Goal: Check status

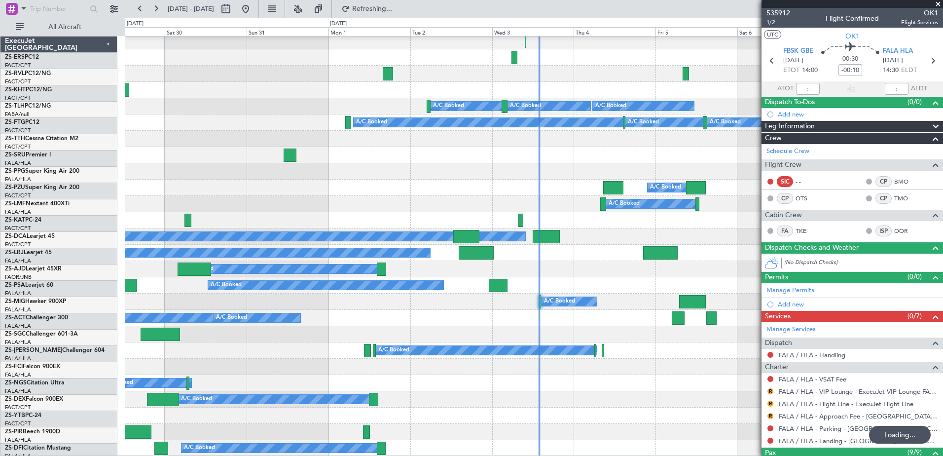
scroll to position [866, 0]
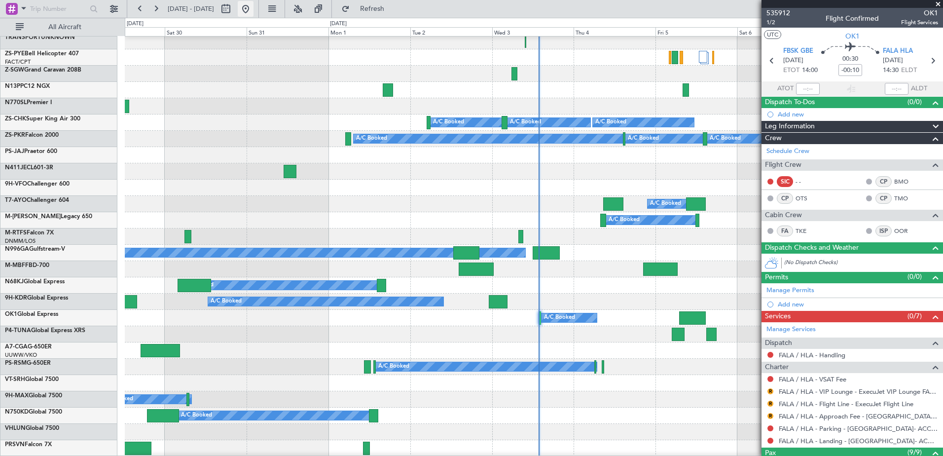
click at [254, 11] on button at bounding box center [246, 9] width 16 height 16
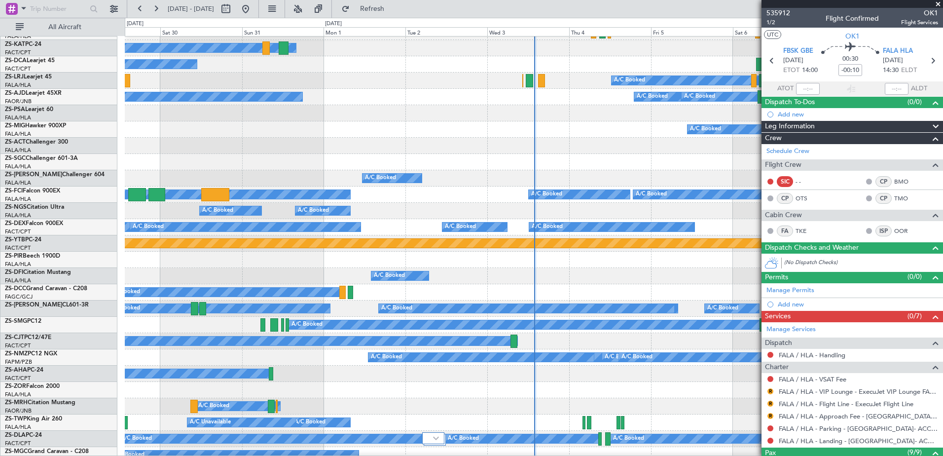
scroll to position [28, 0]
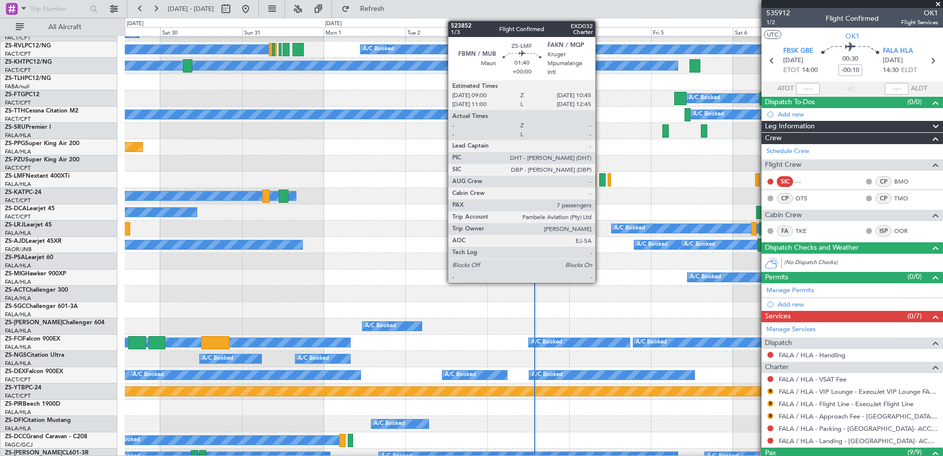
click at [600, 175] on div at bounding box center [602, 179] width 6 height 13
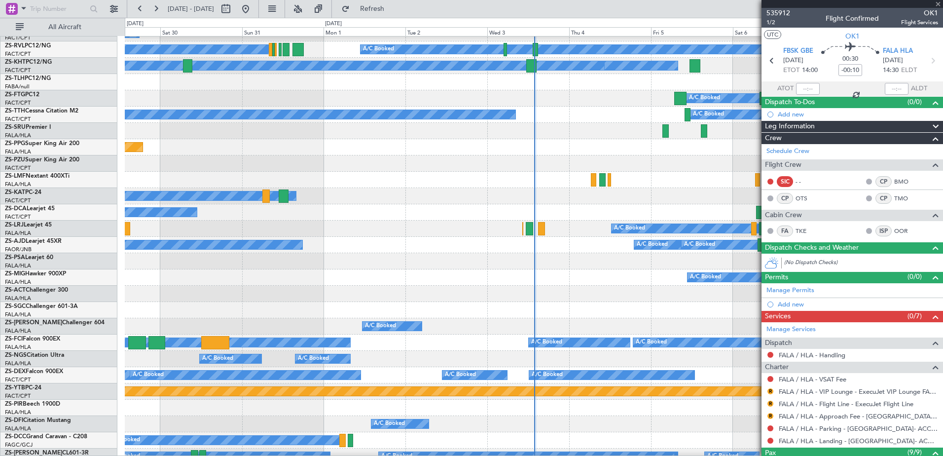
type input "7"
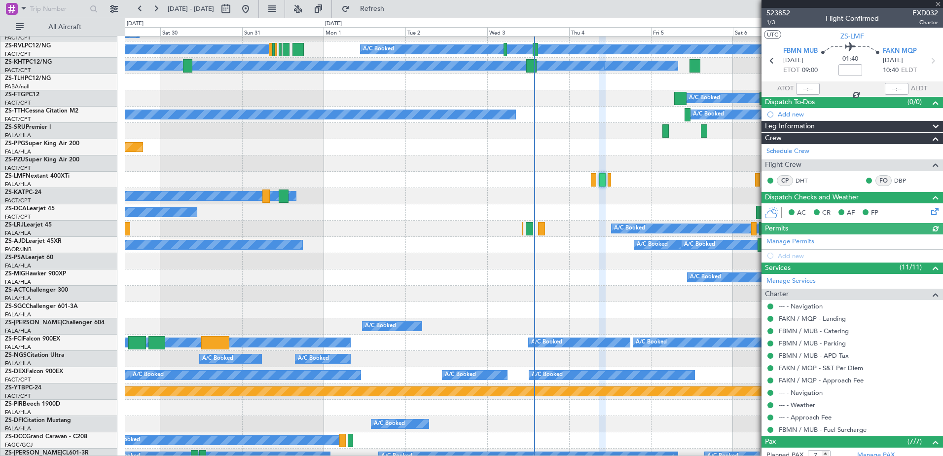
scroll to position [0, 0]
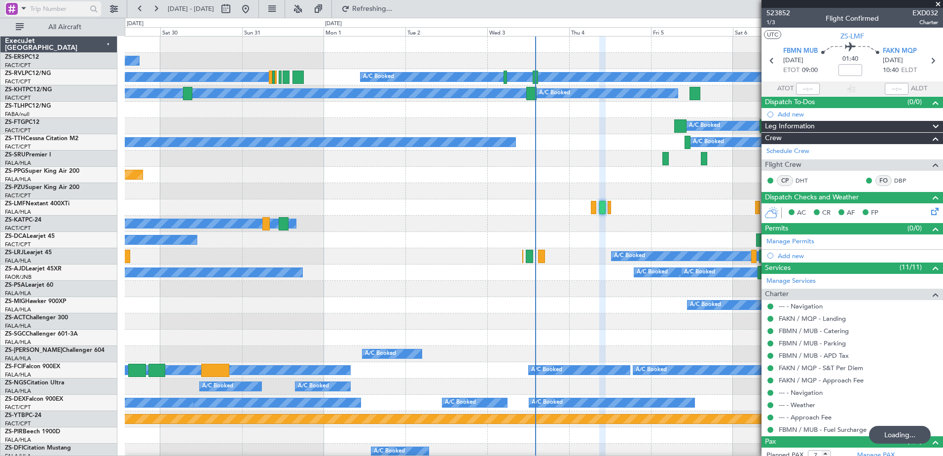
click at [22, 5] on span at bounding box center [24, 8] width 12 height 12
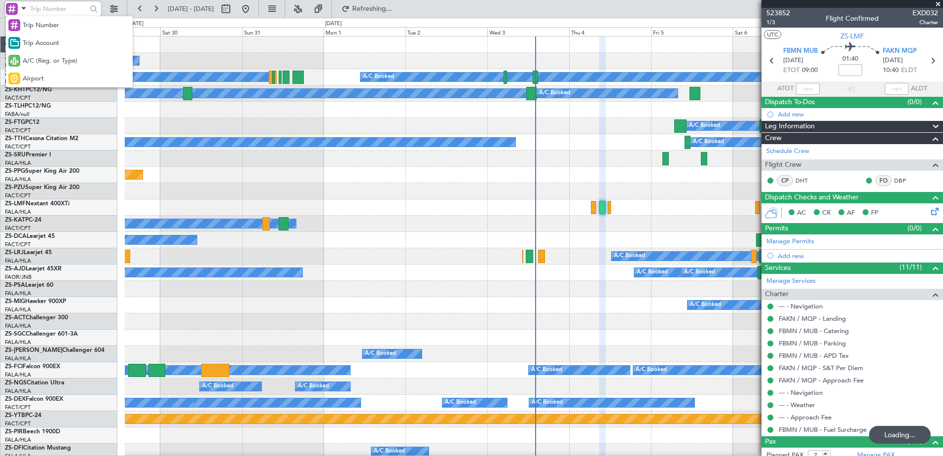
drag, startPoint x: 33, startPoint y: 58, endPoint x: 38, endPoint y: 48, distance: 11.9
click at [36, 51] on div "Trip Number Trip Account A/C (Reg. or Type) Airport" at bounding box center [69, 51] width 127 height 71
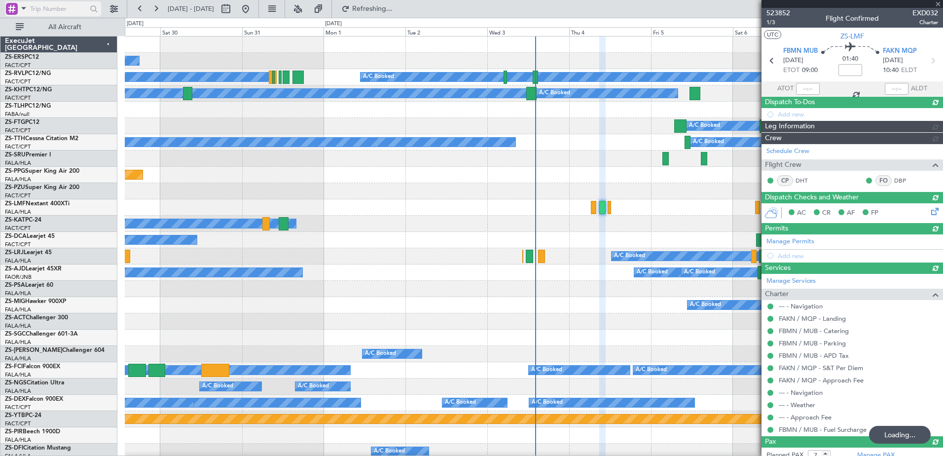
drag, startPoint x: 38, startPoint y: 48, endPoint x: 22, endPoint y: 7, distance: 44.2
click at [22, 7] on span at bounding box center [24, 8] width 12 height 12
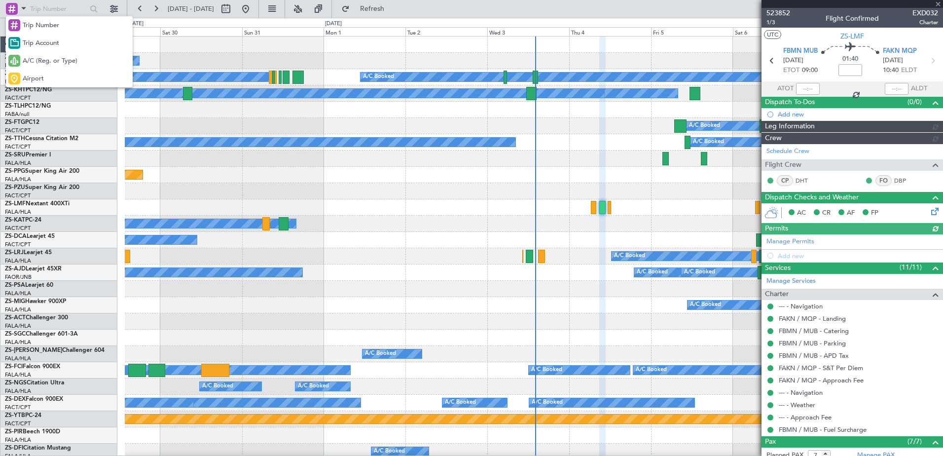
drag, startPoint x: 34, startPoint y: 62, endPoint x: 71, endPoint y: 17, distance: 58.2
click at [36, 60] on span "A/C (Reg. or Type)" at bounding box center [50, 61] width 55 height 10
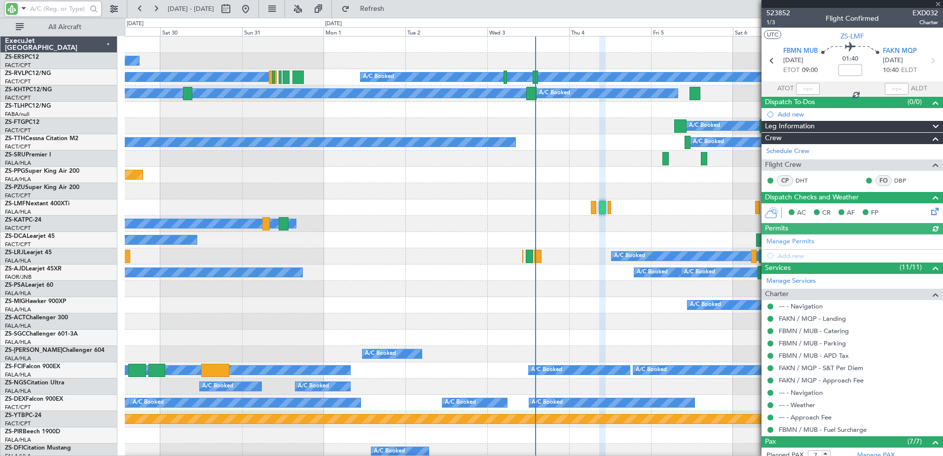
click at [69, 7] on input "text" at bounding box center [58, 8] width 57 height 15
type input "ajd"
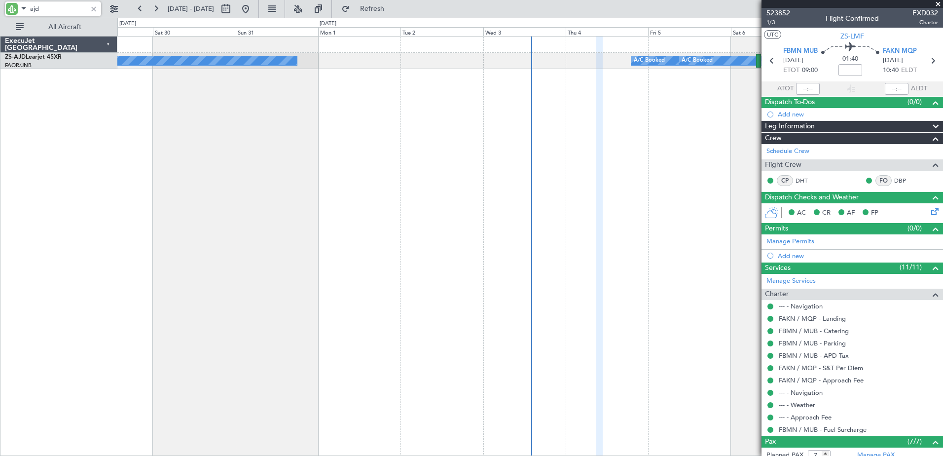
click at [588, 101] on div "Planned Maint A/C Booked A/C Booked A/C Booked A/C Booked" at bounding box center [530, 246] width 826 height 420
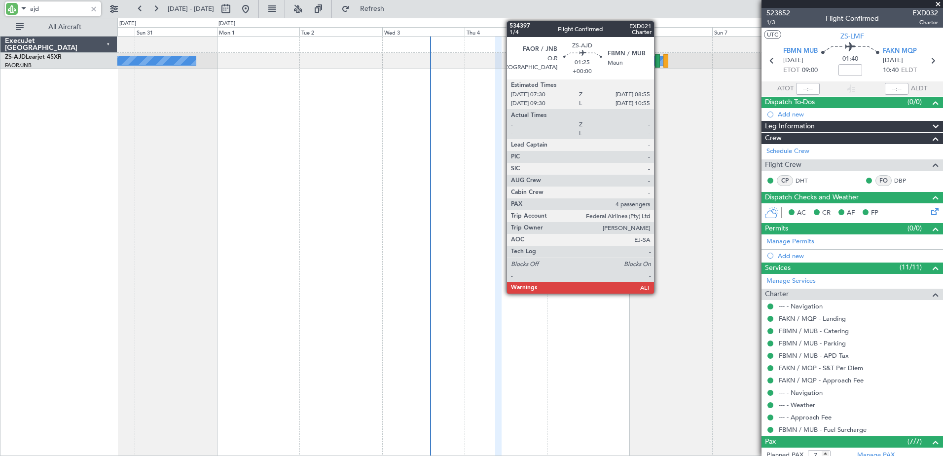
click at [658, 57] on div at bounding box center [657, 60] width 5 height 13
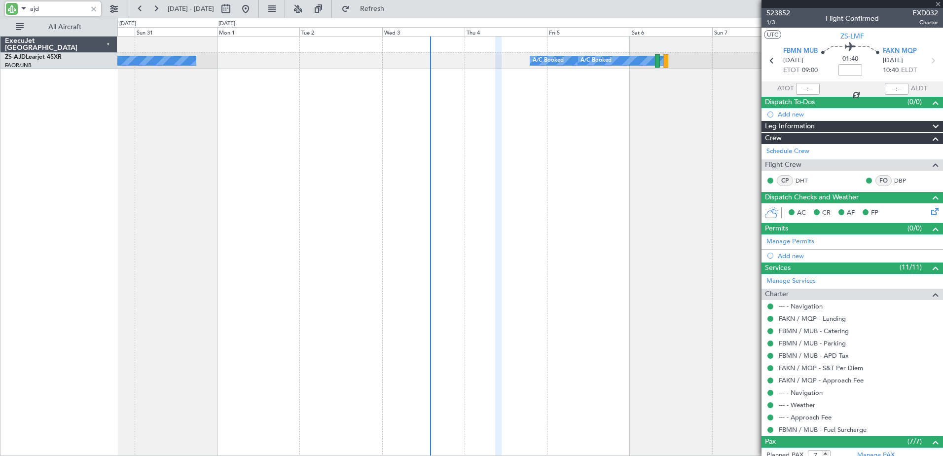
type input "4"
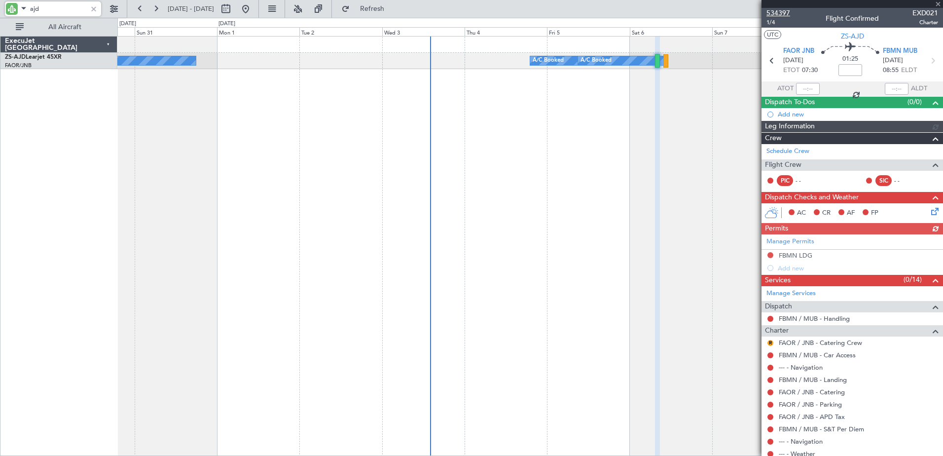
type input "ajd"
click at [782, 10] on span "534397" at bounding box center [778, 13] width 24 height 10
